Goal: Check status: Check status

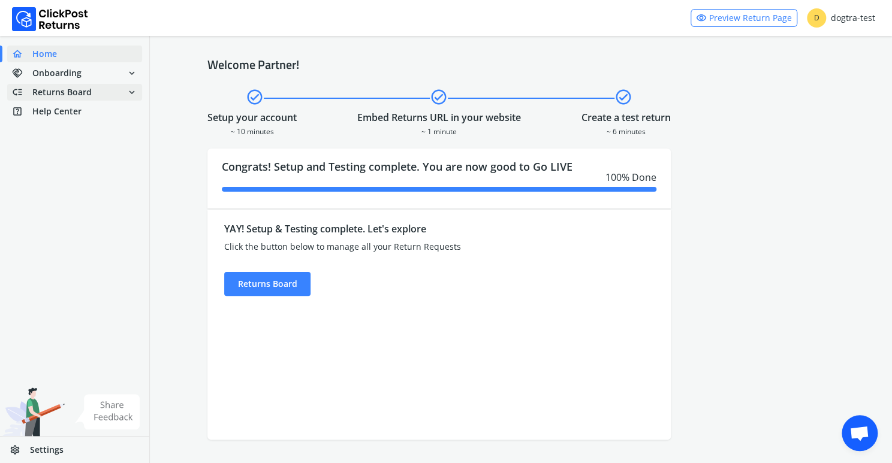
click at [50, 95] on span "Returns Board" at bounding box center [61, 92] width 59 height 12
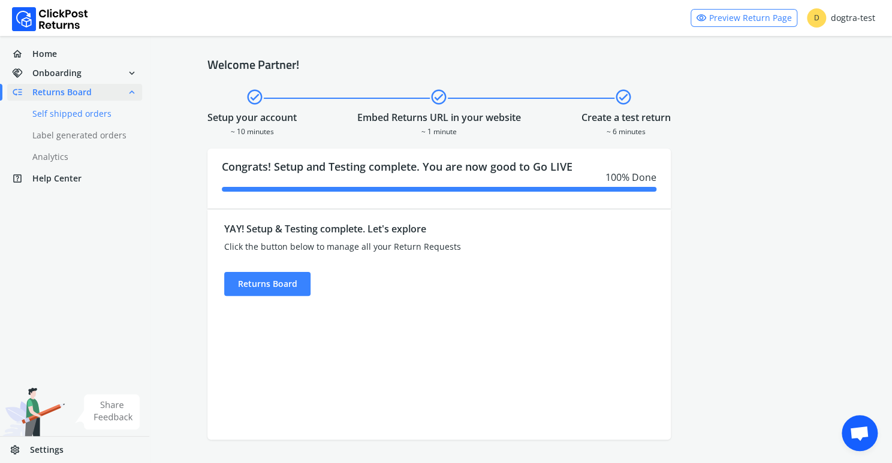
click at [75, 114] on link "done Self shipped orders" at bounding box center [81, 113] width 149 height 17
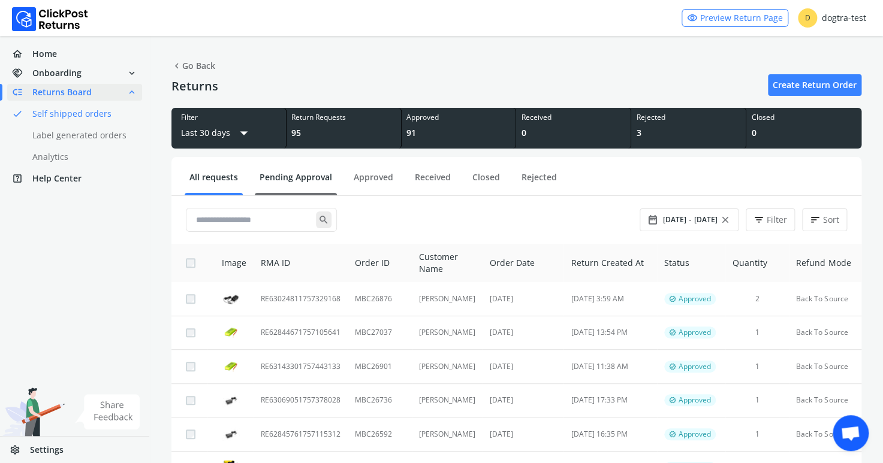
click at [303, 179] on link "Pending Approval" at bounding box center [296, 181] width 82 height 21
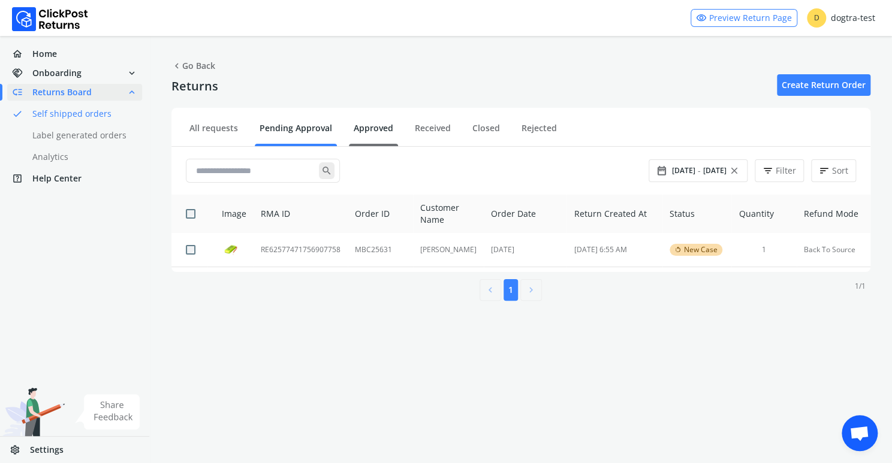
click at [372, 125] on link "Approved" at bounding box center [373, 132] width 49 height 21
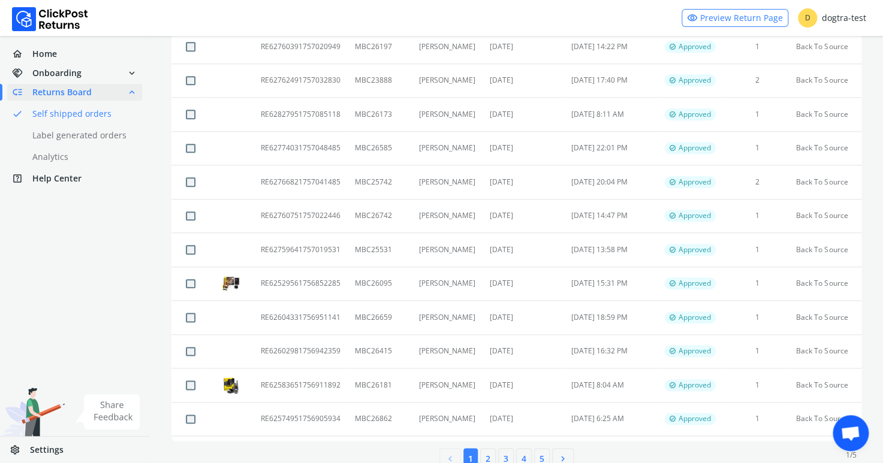
scroll to position [478, 0]
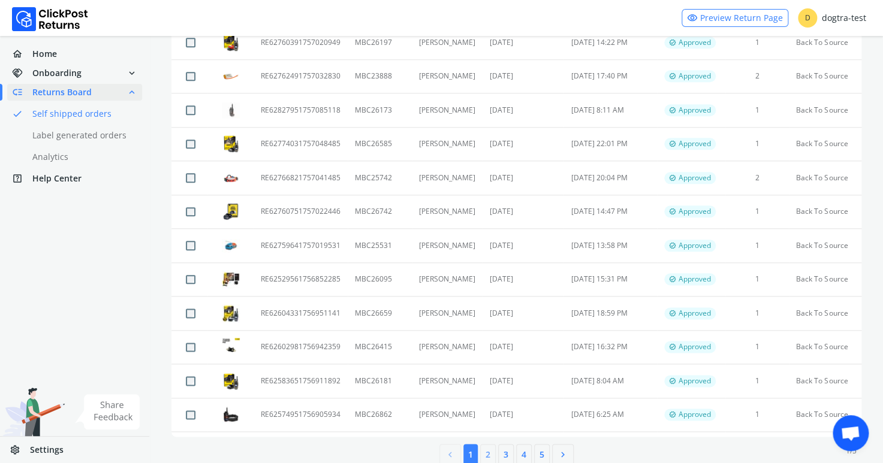
click at [487, 457] on button "2" at bounding box center [488, 455] width 16 height 22
